Goal: Information Seeking & Learning: Learn about a topic

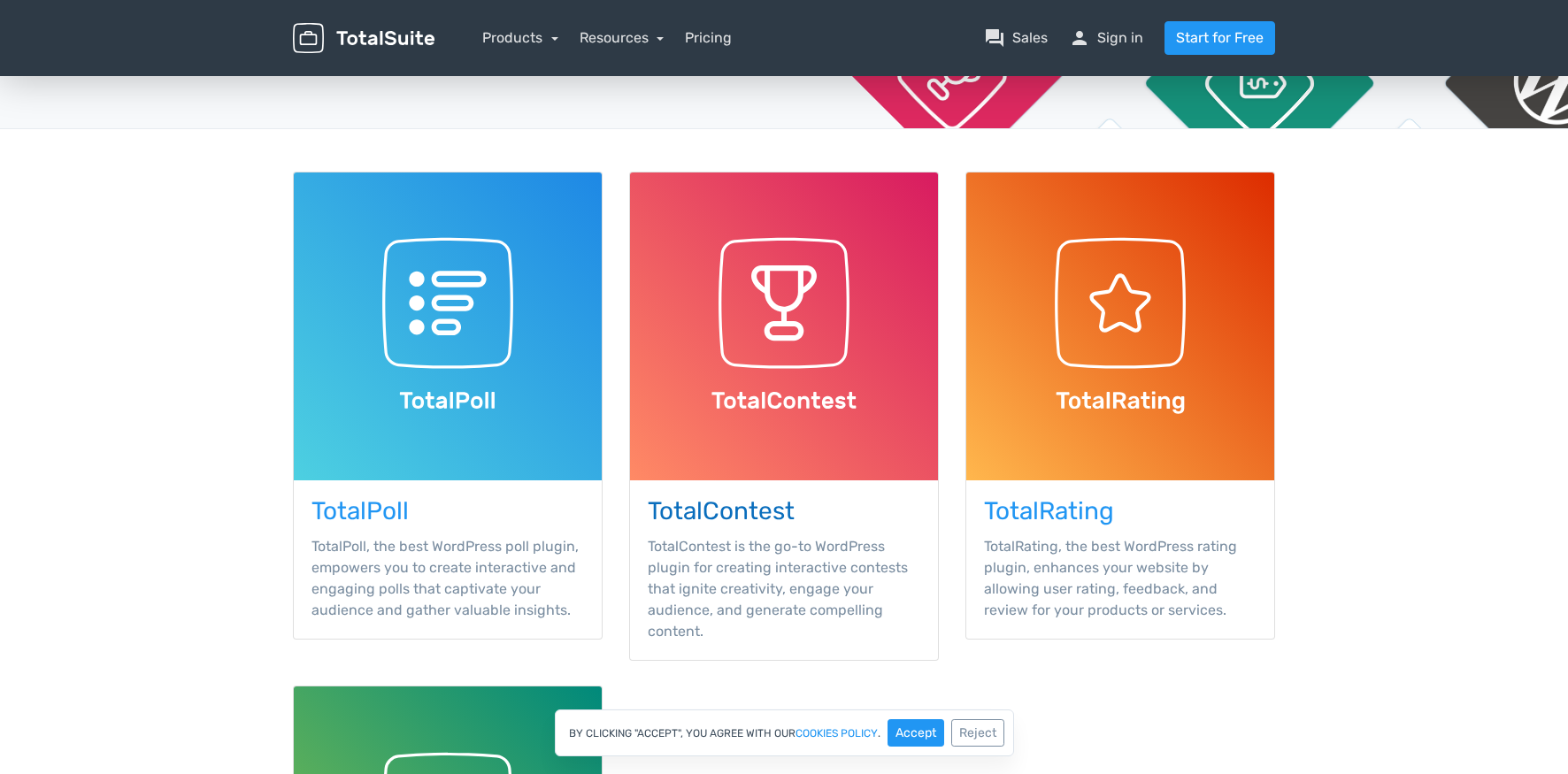
scroll to position [88, 0]
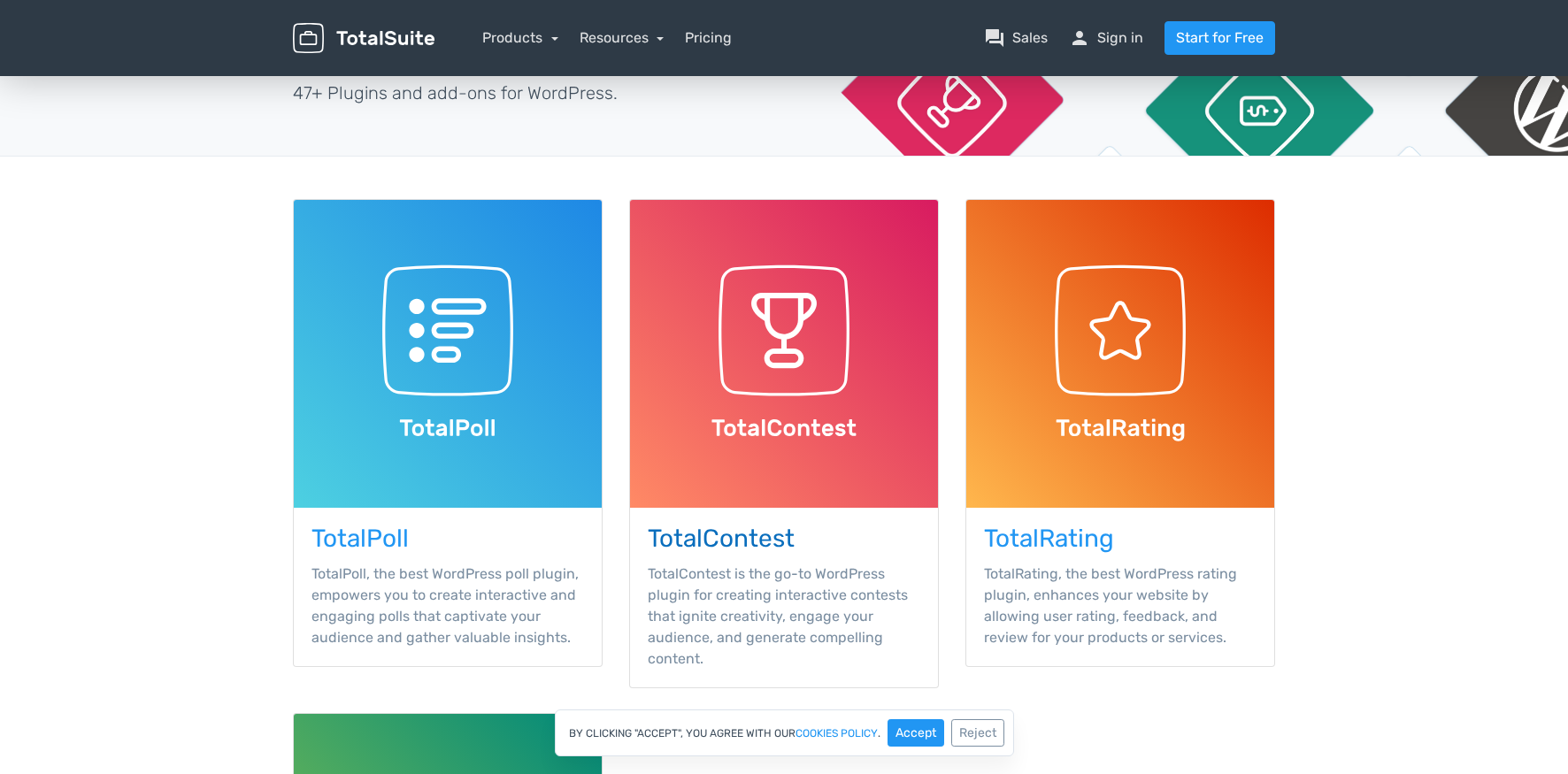
click at [769, 340] on img at bounding box center [784, 354] width 308 height 308
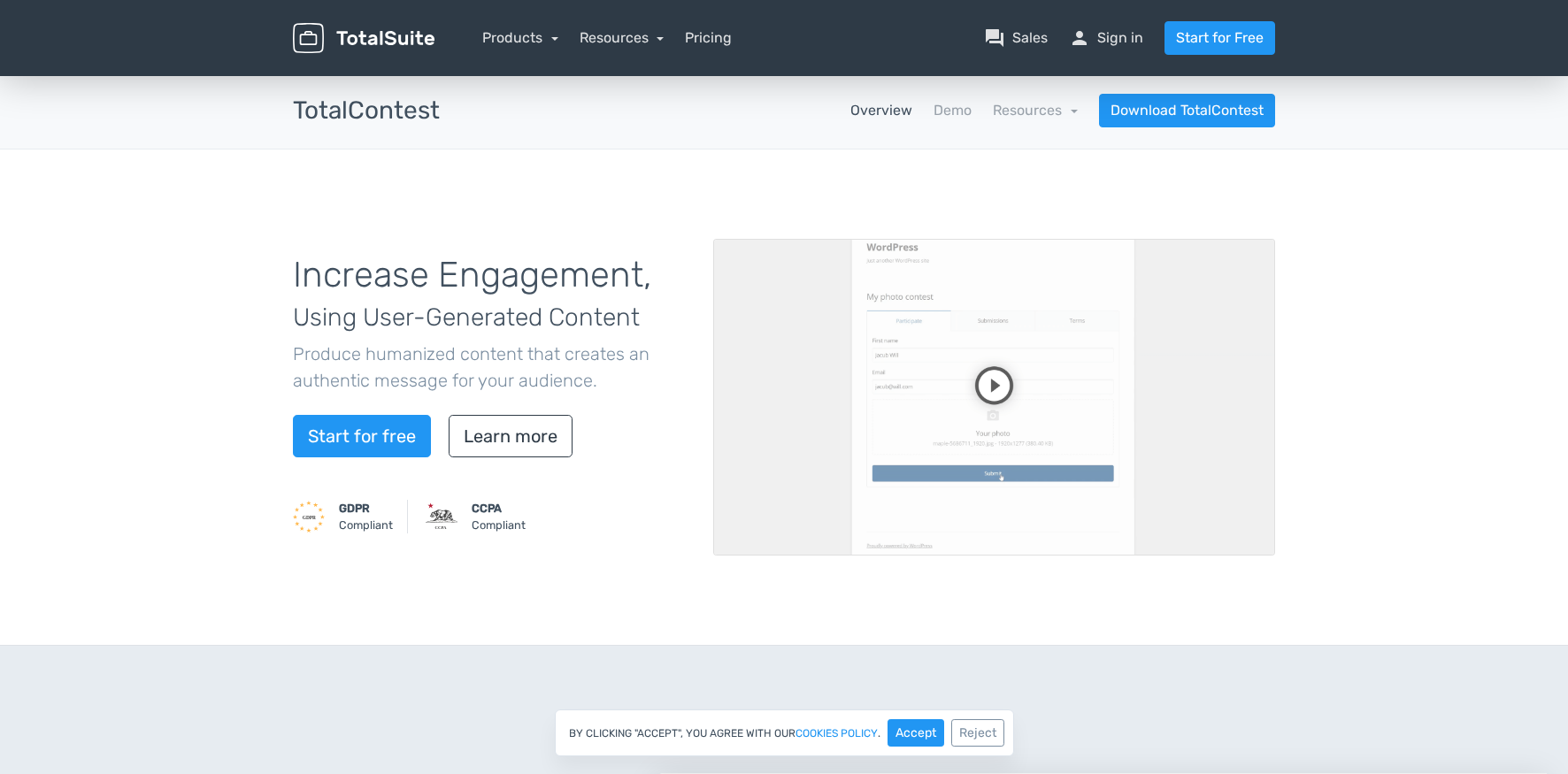
click at [1009, 387] on video at bounding box center [994, 397] width 562 height 316
click at [527, 439] on link "Learn more" at bounding box center [510, 436] width 124 height 43
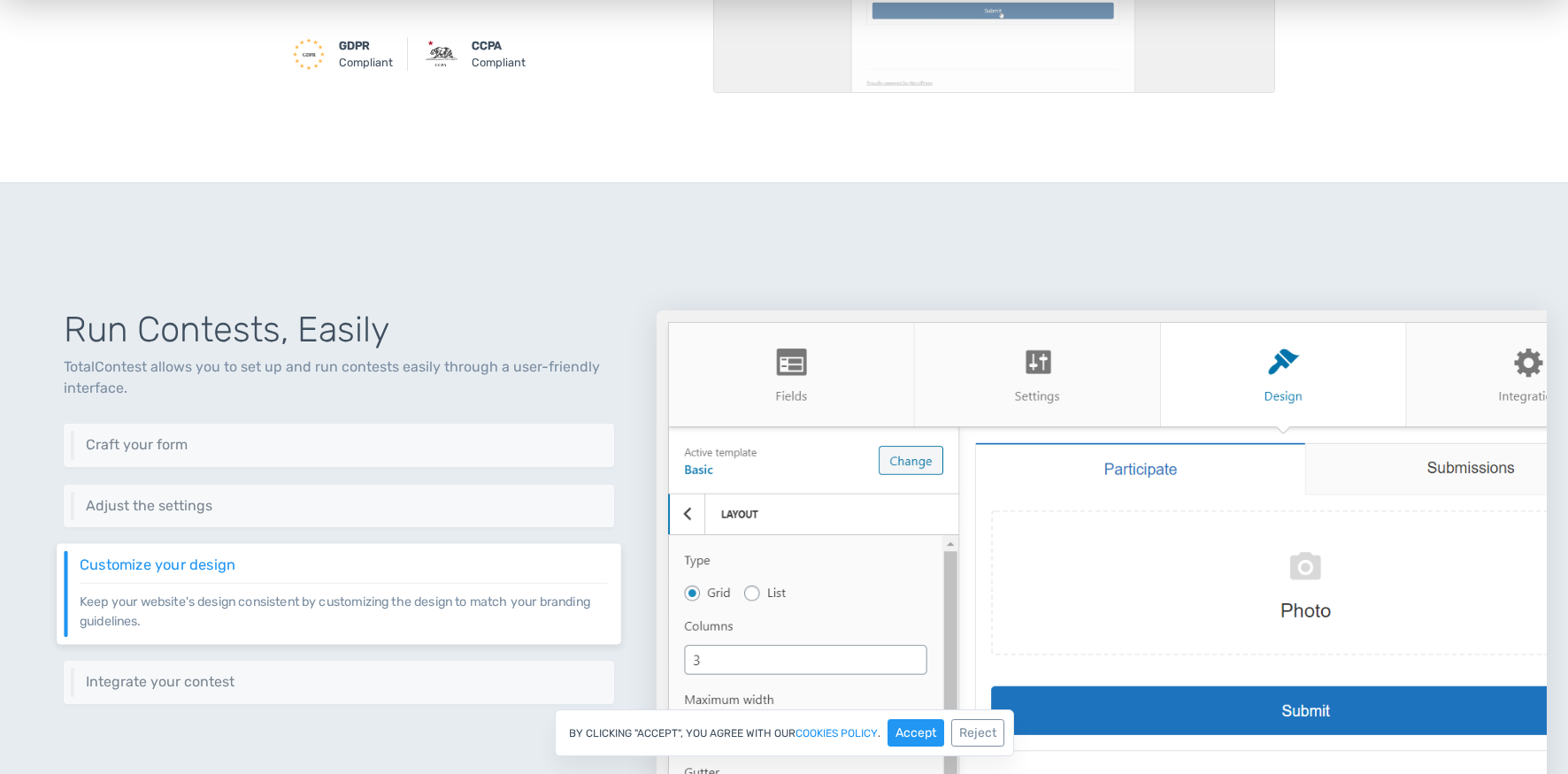
scroll to position [460, 0]
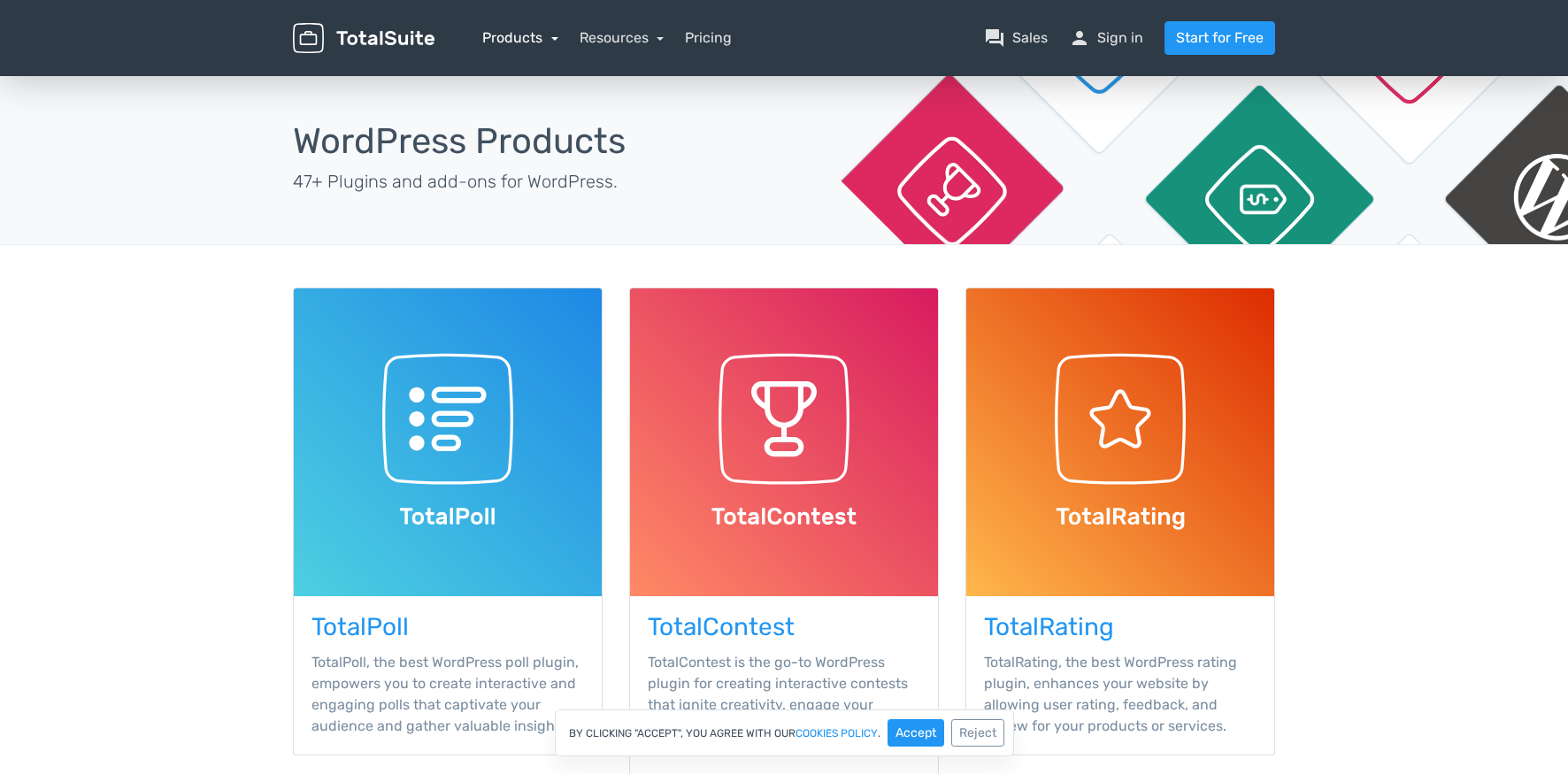
click at [557, 39] on link "Products" at bounding box center [520, 37] width 76 height 17
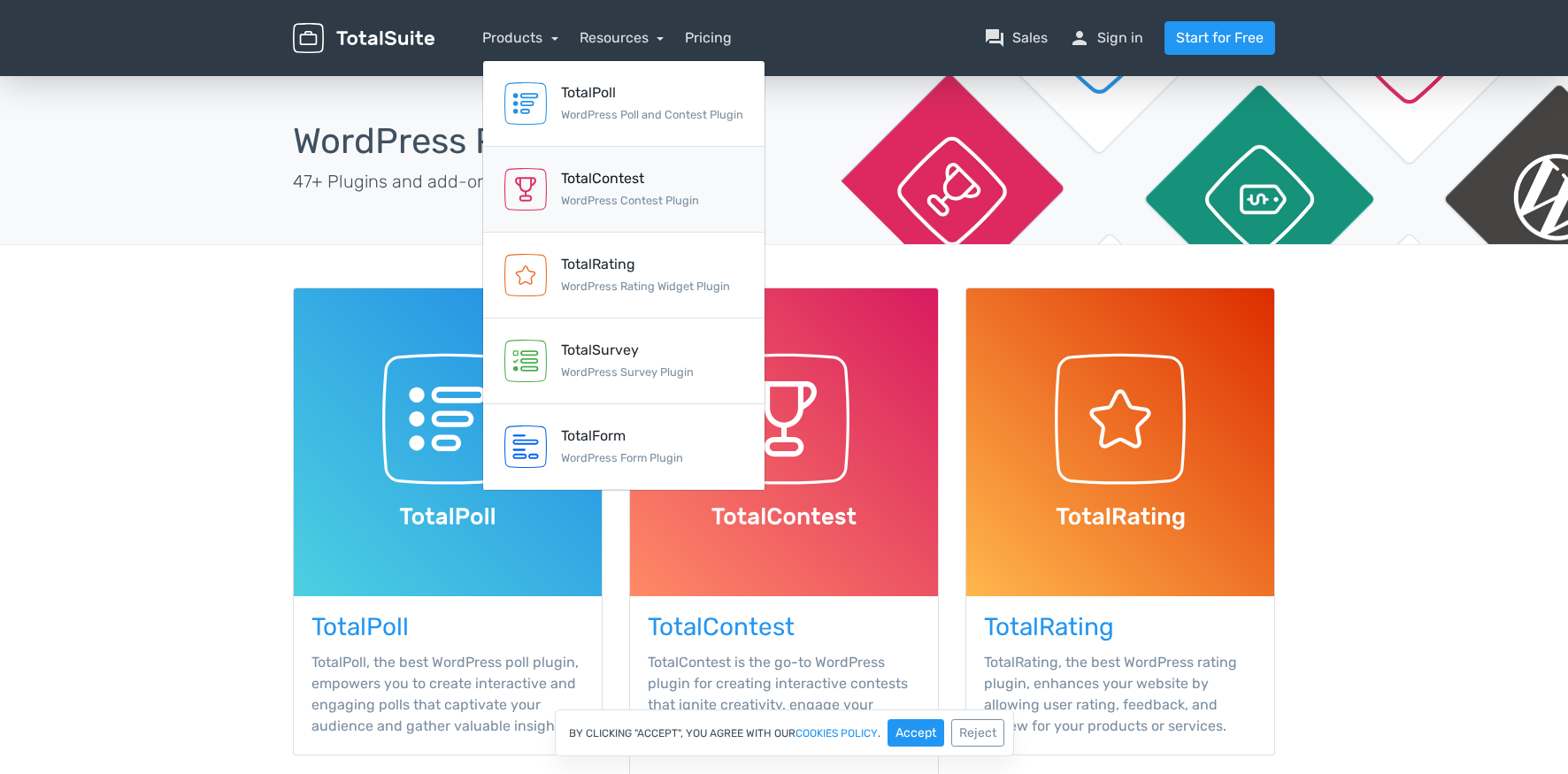
click at [594, 184] on div "TotalContest" at bounding box center [630, 179] width 138 height 21
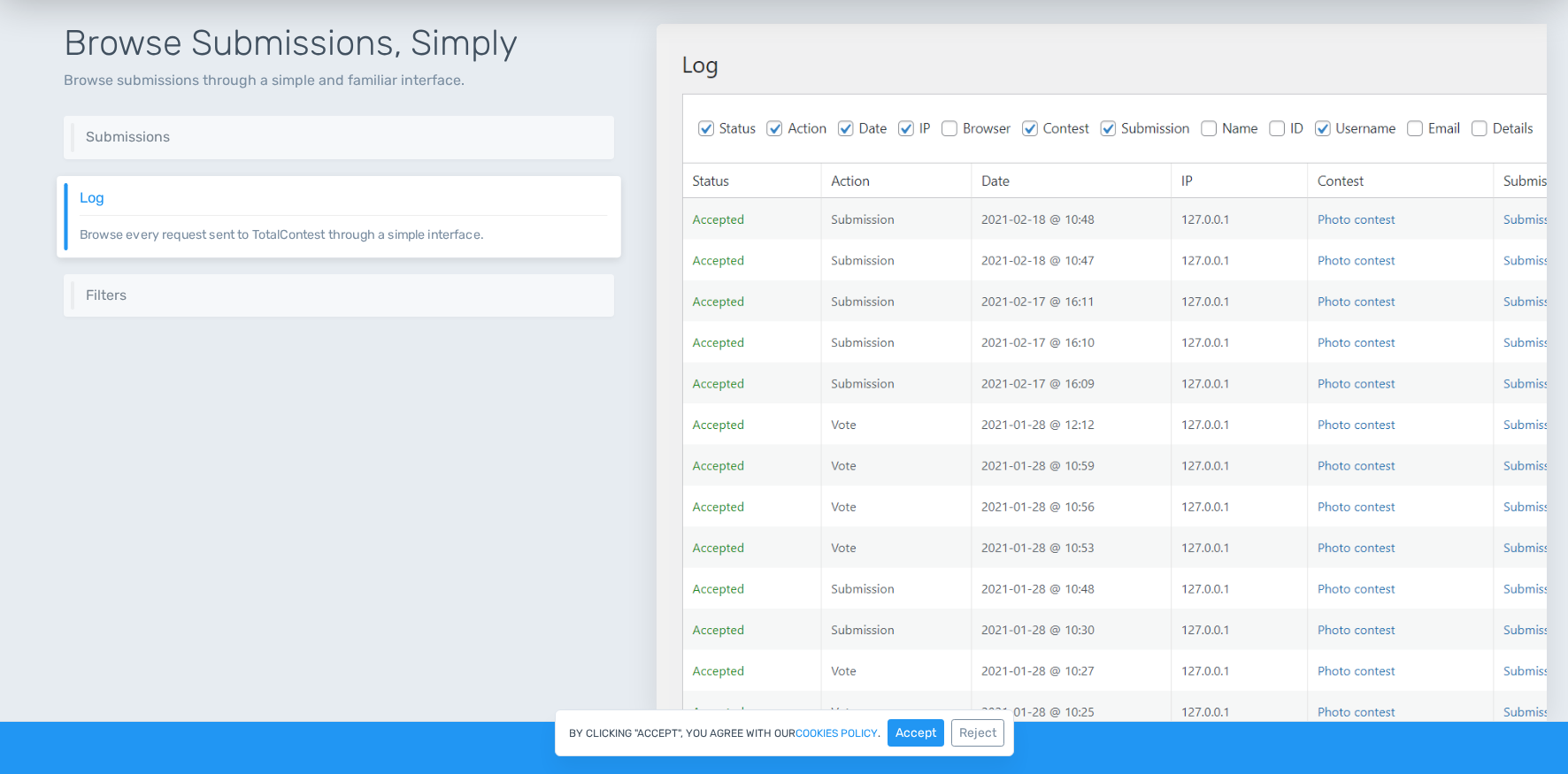
scroll to position [2035, 0]
